Goal: Information Seeking & Learning: Find specific fact

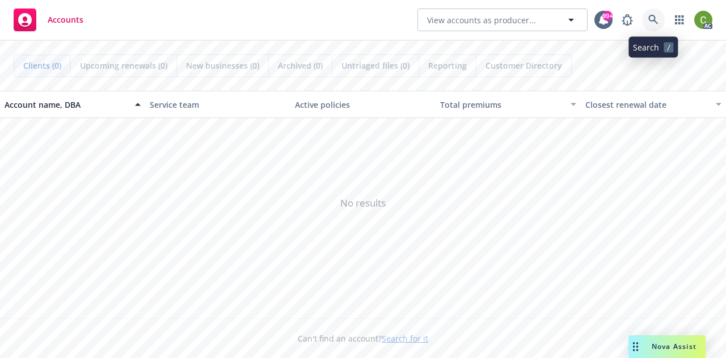
click at [656, 23] on icon at bounding box center [653, 20] width 10 height 10
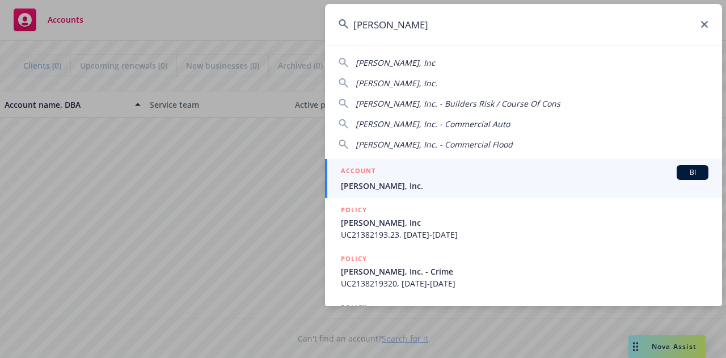
type input "[PERSON_NAME]"
click at [540, 187] on span "[PERSON_NAME], Inc." at bounding box center [524, 186] width 367 height 12
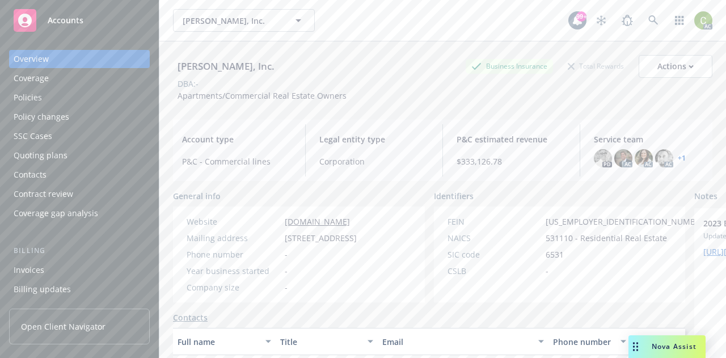
click at [76, 94] on div "Policies" at bounding box center [80, 97] width 132 height 18
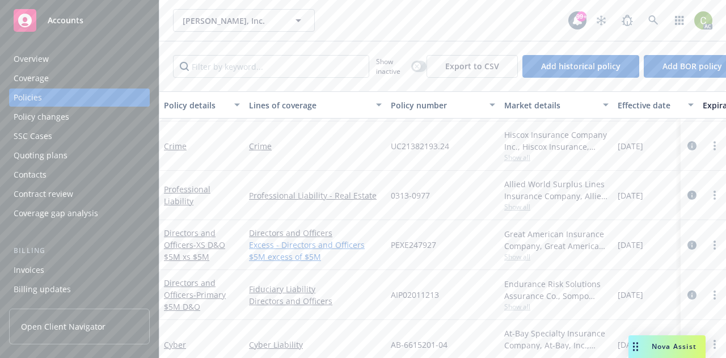
scroll to position [406, 0]
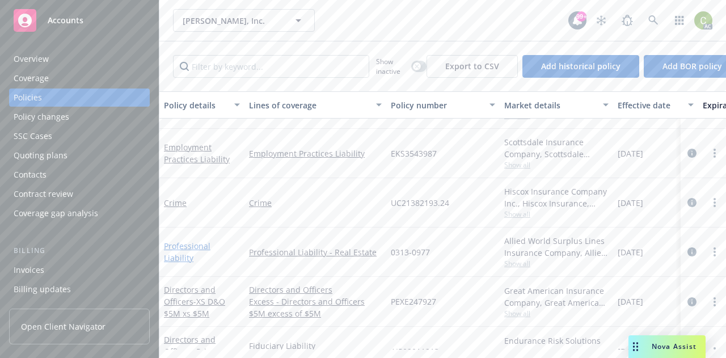
click at [197, 254] on link "Professional Liability" at bounding box center [187, 251] width 46 height 23
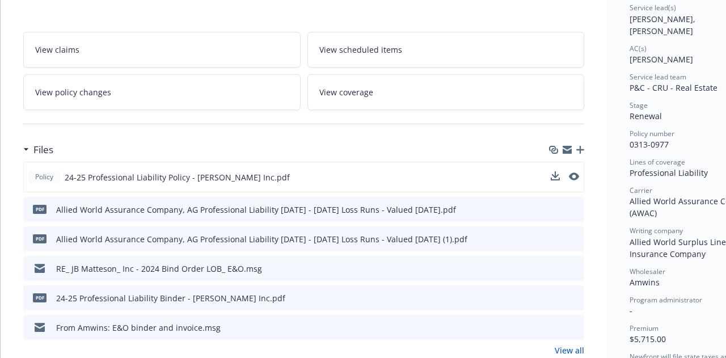
scroll to position [170, 0]
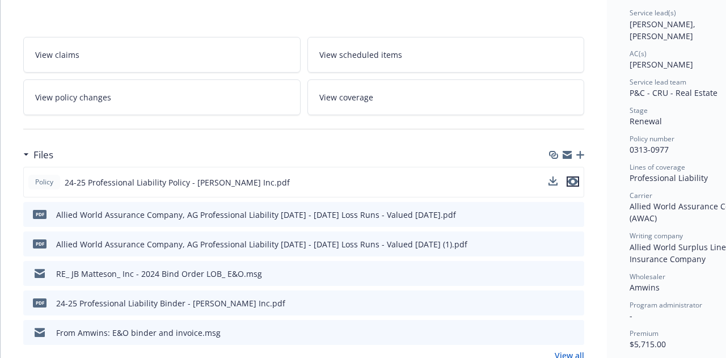
click at [575, 180] on icon "preview file" at bounding box center [572, 181] width 10 height 8
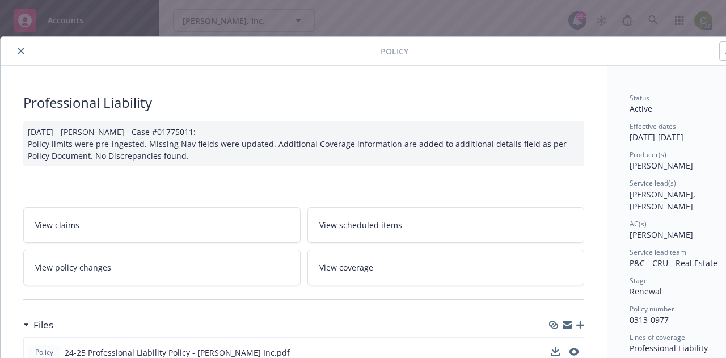
click at [23, 54] on button "close" at bounding box center [21, 51] width 14 height 14
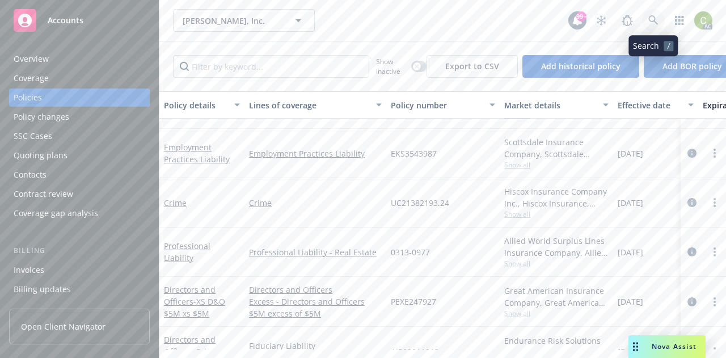
click at [651, 14] on link at bounding box center [653, 20] width 23 height 23
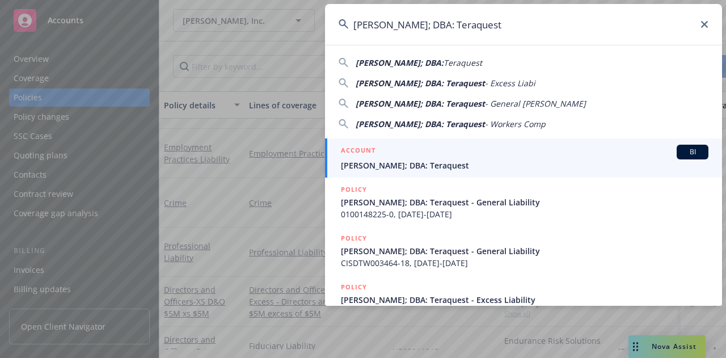
type input "[PERSON_NAME]; DBA: Teraquest"
click at [511, 155] on div "ACCOUNT BI" at bounding box center [524, 152] width 367 height 15
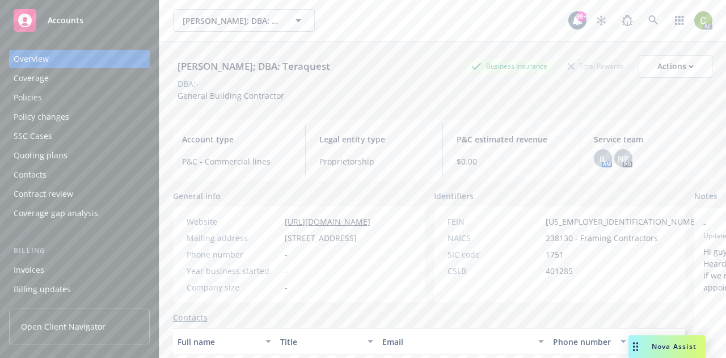
click at [45, 103] on div "Policies" at bounding box center [80, 97] width 132 height 18
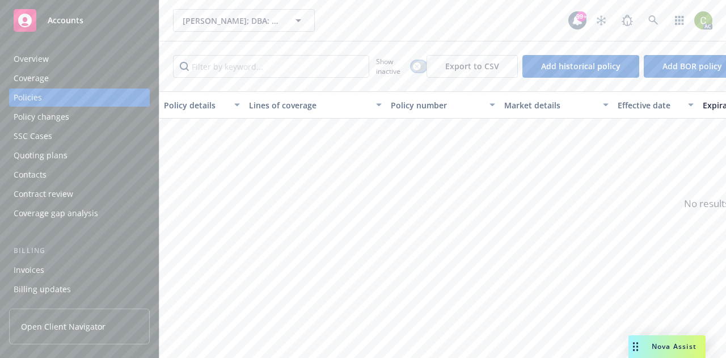
click at [421, 66] on button "button" at bounding box center [418, 66] width 15 height 11
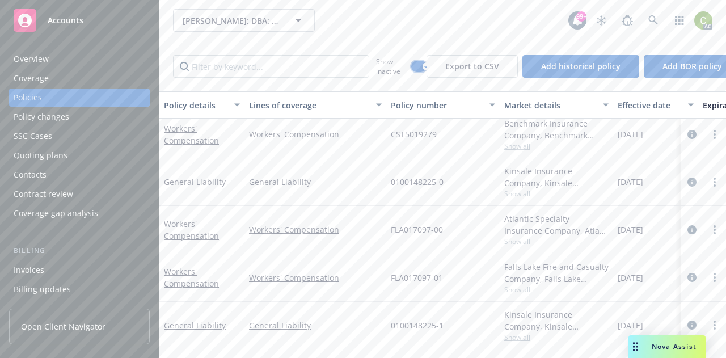
scroll to position [291, 0]
drag, startPoint x: 67, startPoint y: 58, endPoint x: 75, endPoint y: 60, distance: 8.7
click at [67, 58] on div "Overview" at bounding box center [80, 59] width 132 height 18
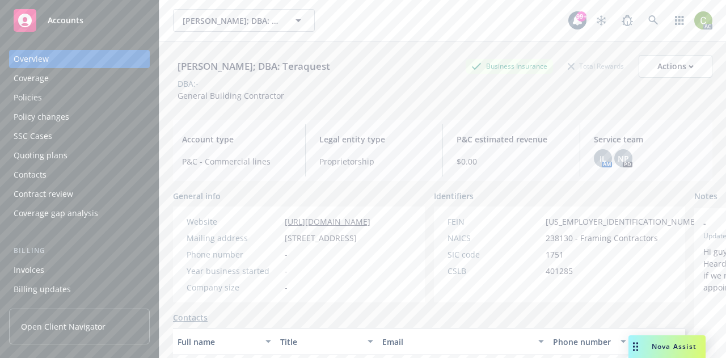
drag, startPoint x: 348, startPoint y: 66, endPoint x: 194, endPoint y: 67, distance: 153.6
click at [176, 61] on div "[PERSON_NAME]; DBA: Teraquest" at bounding box center [254, 66] width 162 height 15
copy div "[PERSON_NAME]; DBA: Teraquest"
click at [57, 104] on div "Policies" at bounding box center [80, 97] width 132 height 18
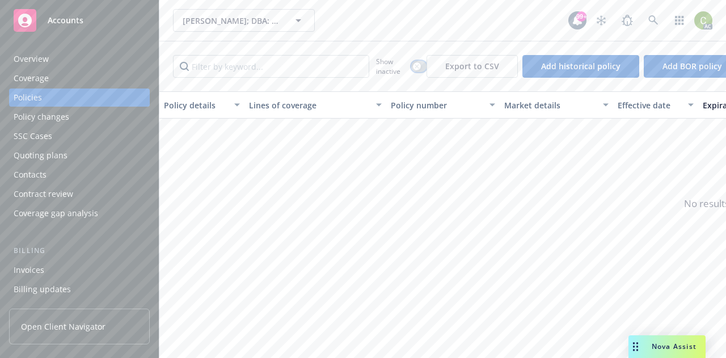
click at [414, 66] on icon "button" at bounding box center [416, 66] width 5 height 5
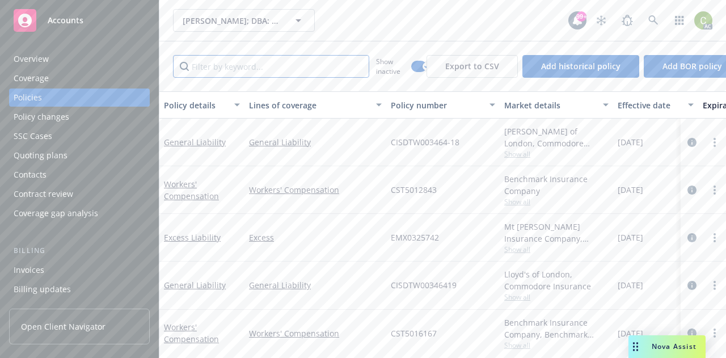
drag, startPoint x: 310, startPoint y: 66, endPoint x: 317, endPoint y: 67, distance: 7.4
click at [310, 65] on input "Filter by keyword..." at bounding box center [271, 66] width 196 height 23
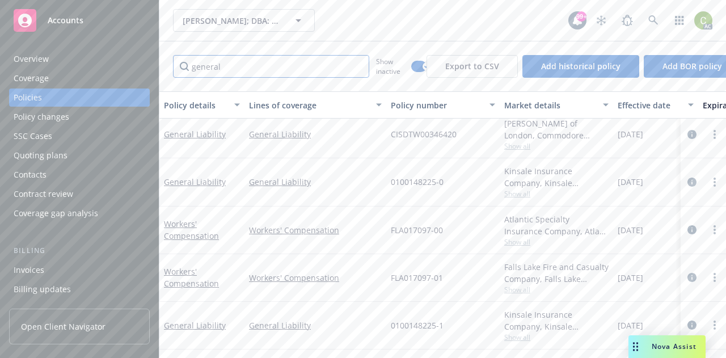
scroll to position [53, 0]
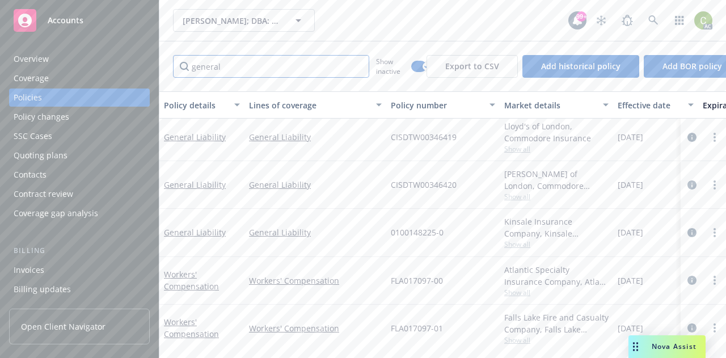
type input "general"
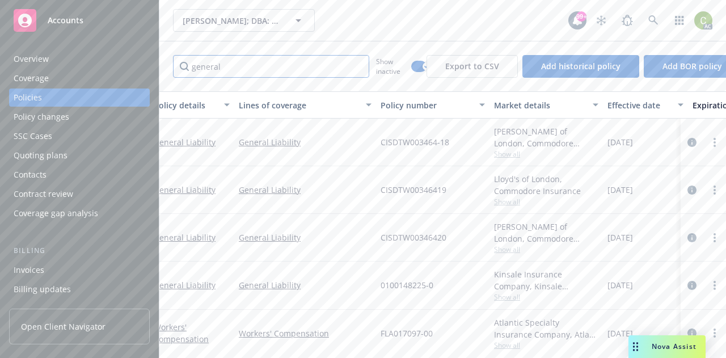
scroll to position [0, 0]
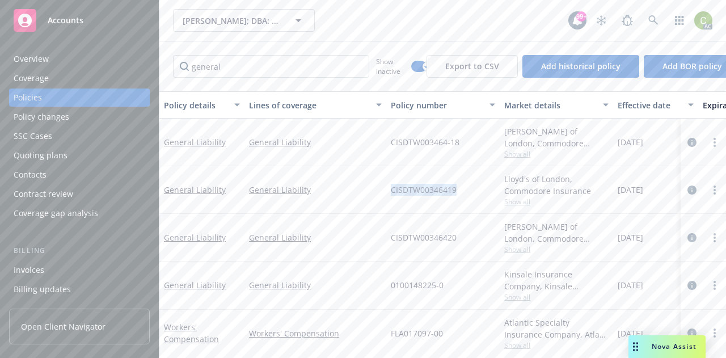
drag, startPoint x: 444, startPoint y: 191, endPoint x: 389, endPoint y: 189, distance: 55.0
click at [389, 189] on div "CISDTW00346419" at bounding box center [442, 190] width 113 height 48
copy span "CISDTW00346419"
click at [469, 223] on div "CISDTW00346420" at bounding box center [442, 238] width 113 height 48
drag, startPoint x: 447, startPoint y: 240, endPoint x: 408, endPoint y: 236, distance: 38.8
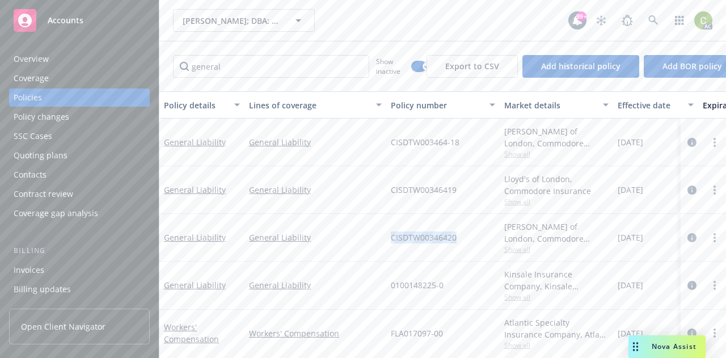
click at [391, 241] on div "CISDTW00346420" at bounding box center [442, 238] width 113 height 48
copy span "CISDTW00346420"
click at [217, 236] on link "General Liability" at bounding box center [195, 237] width 62 height 11
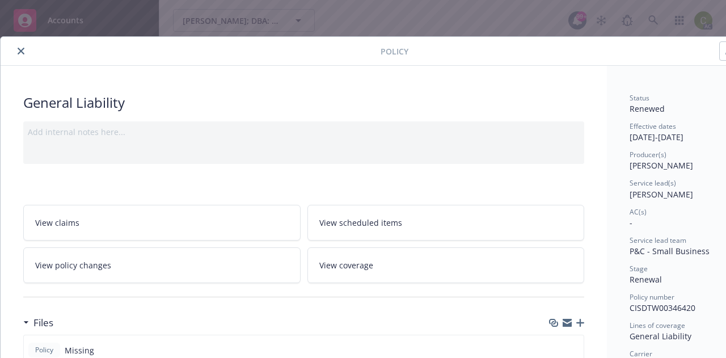
click at [21, 45] on button "close" at bounding box center [21, 51] width 14 height 14
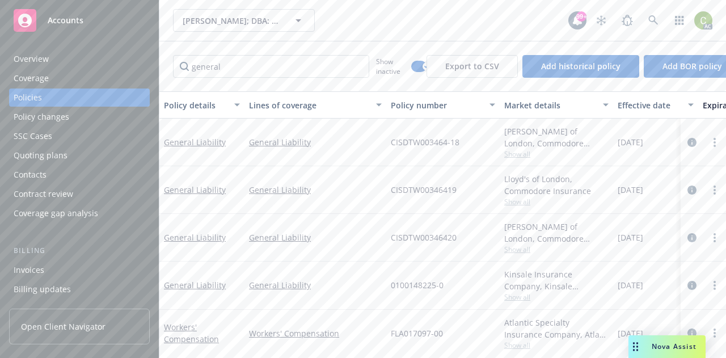
click at [19, 53] on div "Overview" at bounding box center [31, 59] width 35 height 18
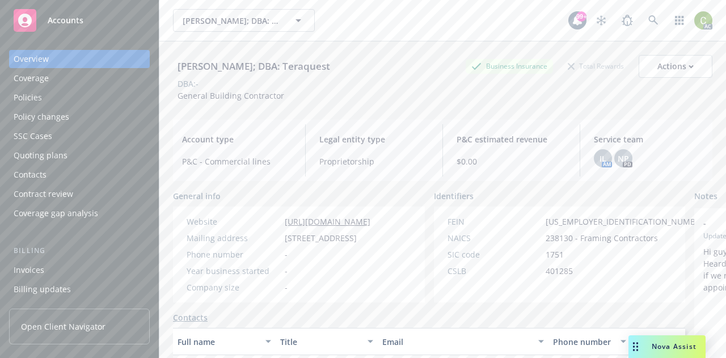
drag, startPoint x: 309, startPoint y: 65, endPoint x: 164, endPoint y: 72, distance: 144.7
click at [163, 73] on div "[PERSON_NAME]; DBA: Teraquest Business Insurance Total Rewards Actions DBA: - G…" at bounding box center [442, 220] width 566 height 358
copy div "[PERSON_NAME]; DBA: Teraquest"
click at [45, 98] on div "Policies" at bounding box center [80, 97] width 132 height 18
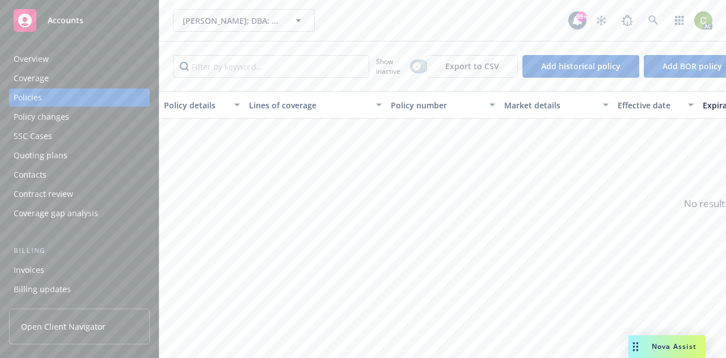
click at [416, 65] on icon "button" at bounding box center [416, 66] width 4 height 4
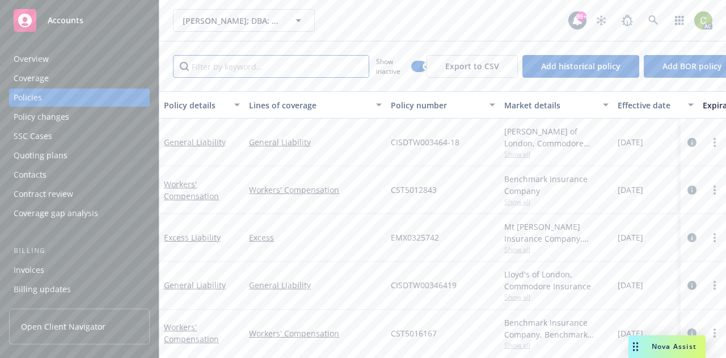
drag, startPoint x: 264, startPoint y: 70, endPoint x: 265, endPoint y: 64, distance: 5.7
click at [265, 65] on input "Filter by keyword..." at bounding box center [271, 66] width 196 height 23
type input "general"
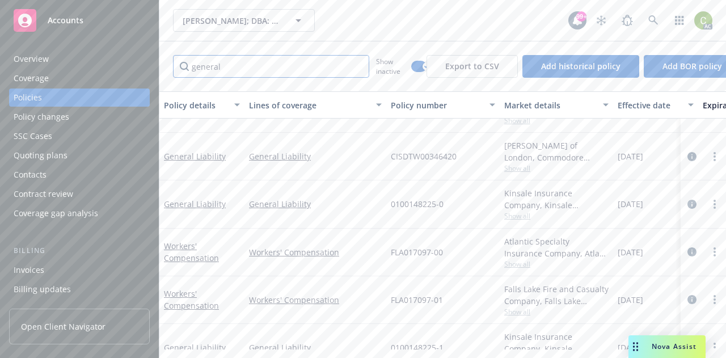
scroll to position [109, 0]
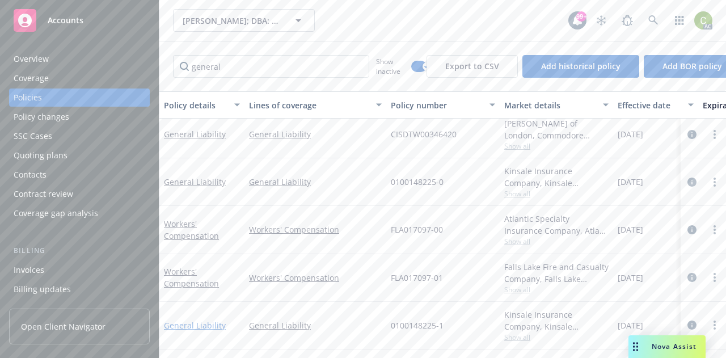
click at [184, 320] on link "General Liability" at bounding box center [195, 325] width 62 height 11
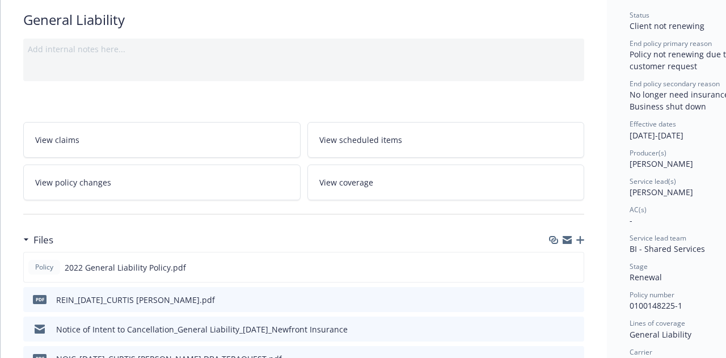
scroll to position [113, 0]
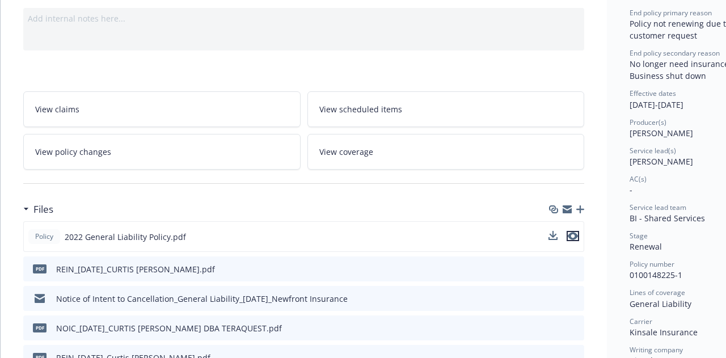
click at [573, 232] on icon "preview file" at bounding box center [572, 236] width 10 height 8
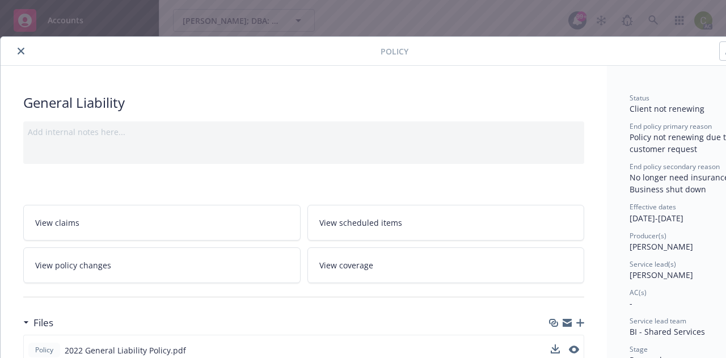
click at [19, 52] on icon "close" at bounding box center [21, 51] width 7 height 7
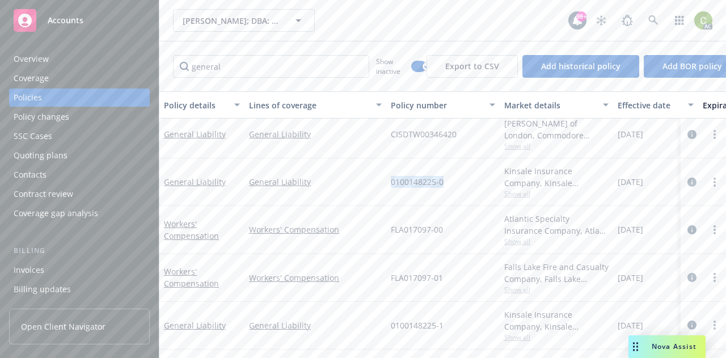
drag, startPoint x: 437, startPoint y: 172, endPoint x: 387, endPoint y: 174, distance: 49.9
click at [387, 174] on div "0100148225-0" at bounding box center [442, 182] width 113 height 48
click at [458, 325] on div "0100148225-1" at bounding box center [442, 326] width 113 height 48
drag, startPoint x: 446, startPoint y: 315, endPoint x: 389, endPoint y: 321, distance: 57.6
click at [389, 321] on div "0100148225-1" at bounding box center [442, 326] width 113 height 48
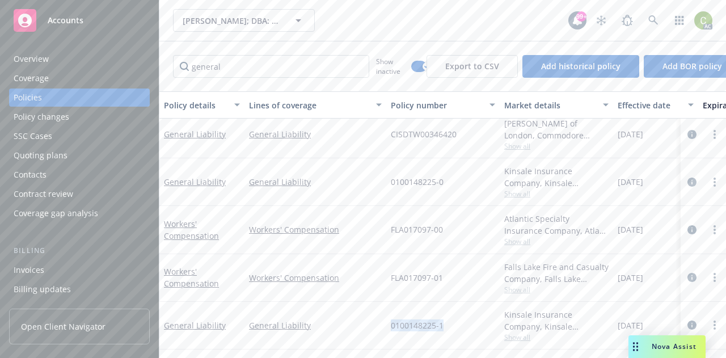
copy span "0100148225-1"
click at [311, 66] on input "general" at bounding box center [271, 66] width 196 height 23
